Goal: Task Accomplishment & Management: Manage account settings

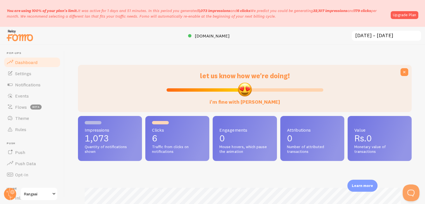
scroll to position [279080, 278898]
click at [385, 36] on input "[DATE] ~ [DATE]" at bounding box center [386, 35] width 70 height 11
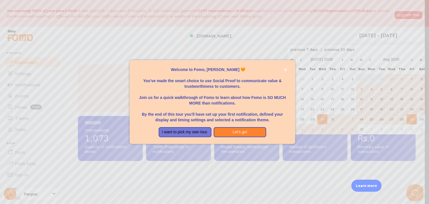
scroll to position [147, 333]
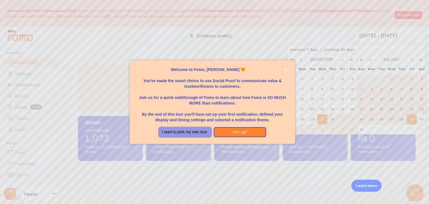
click at [202, 132] on button "I want to pick my own tour." at bounding box center [185, 132] width 53 height 10
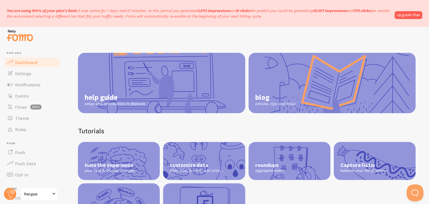
click at [30, 65] on span "Dashboard" at bounding box center [26, 62] width 22 height 6
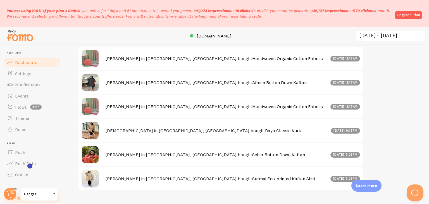
scroll to position [279080, 278893]
click at [403, 18] on link "Upgrade Plan" at bounding box center [409, 15] width 28 height 8
